Goal: Manage account settings

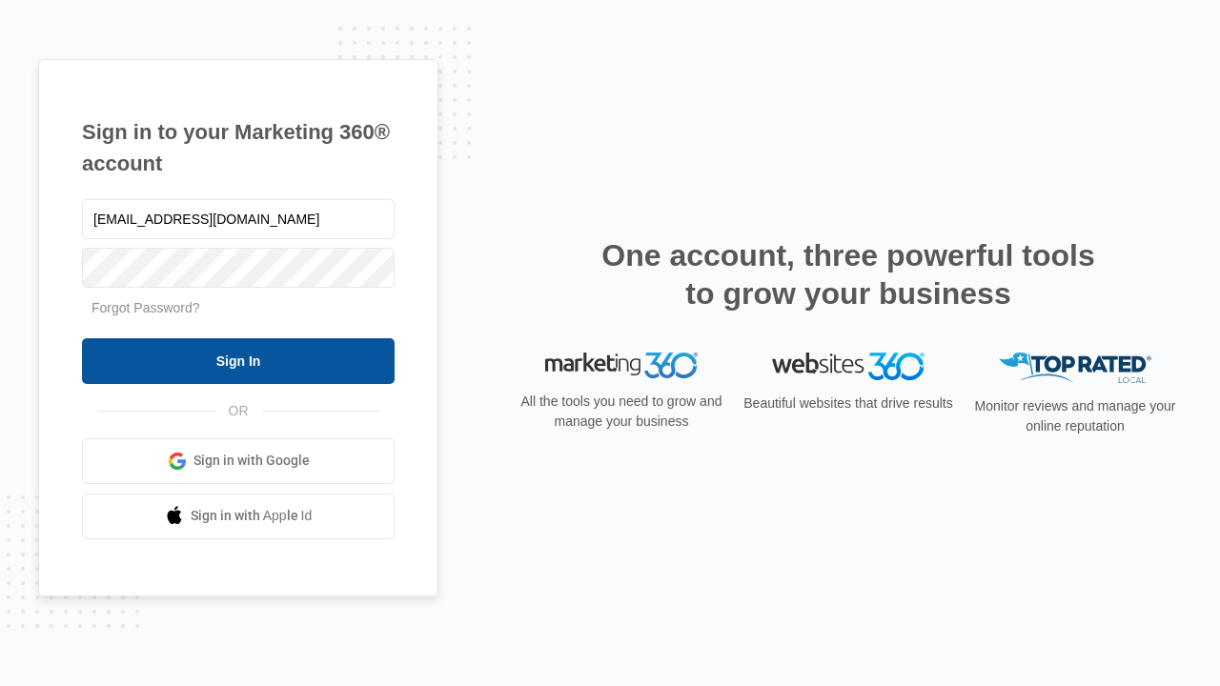
click at [238, 360] on input "Sign In" at bounding box center [238, 361] width 313 height 46
